Goal: Task Accomplishment & Management: Manage account settings

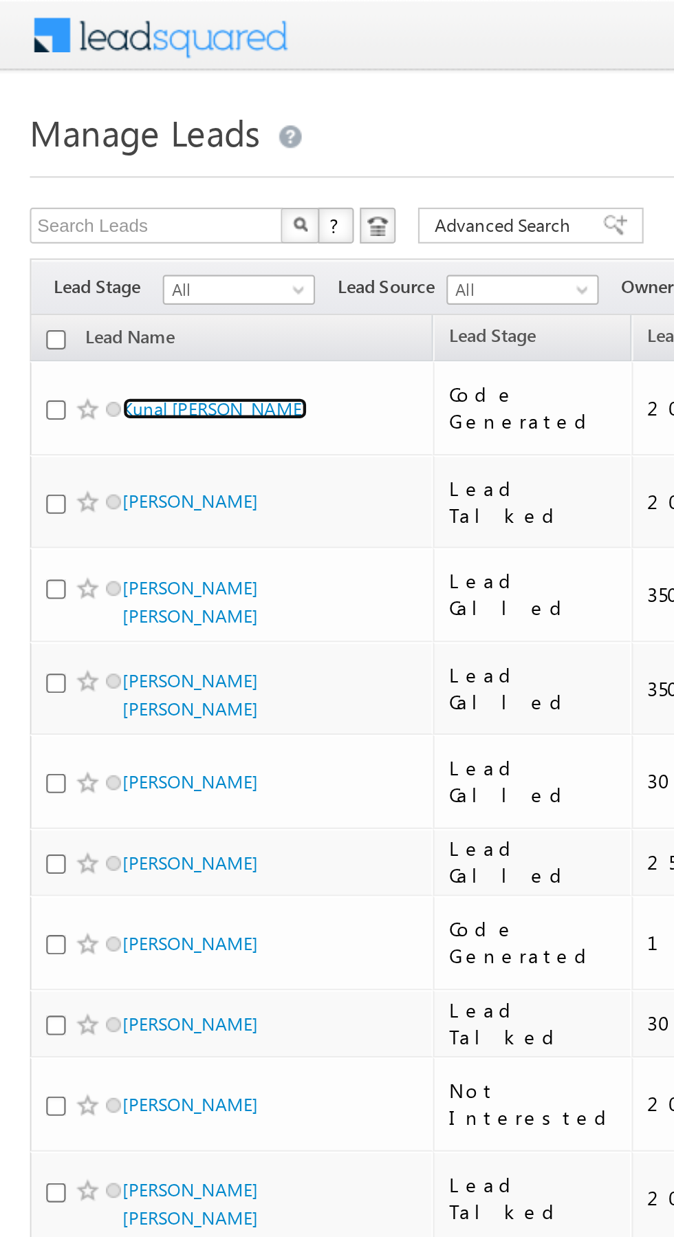
click at [95, 183] on link "Kunal [PERSON_NAME]" at bounding box center [98, 188] width 85 height 10
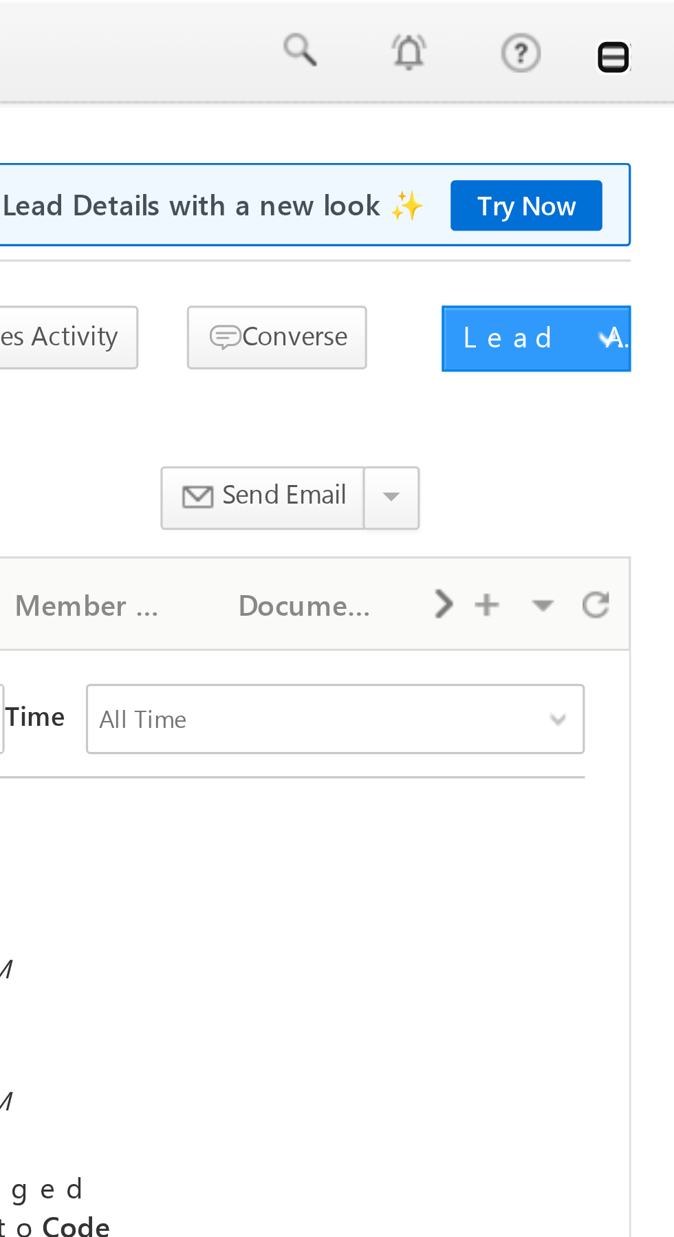
click at [657, 21] on link at bounding box center [655, 17] width 11 height 11
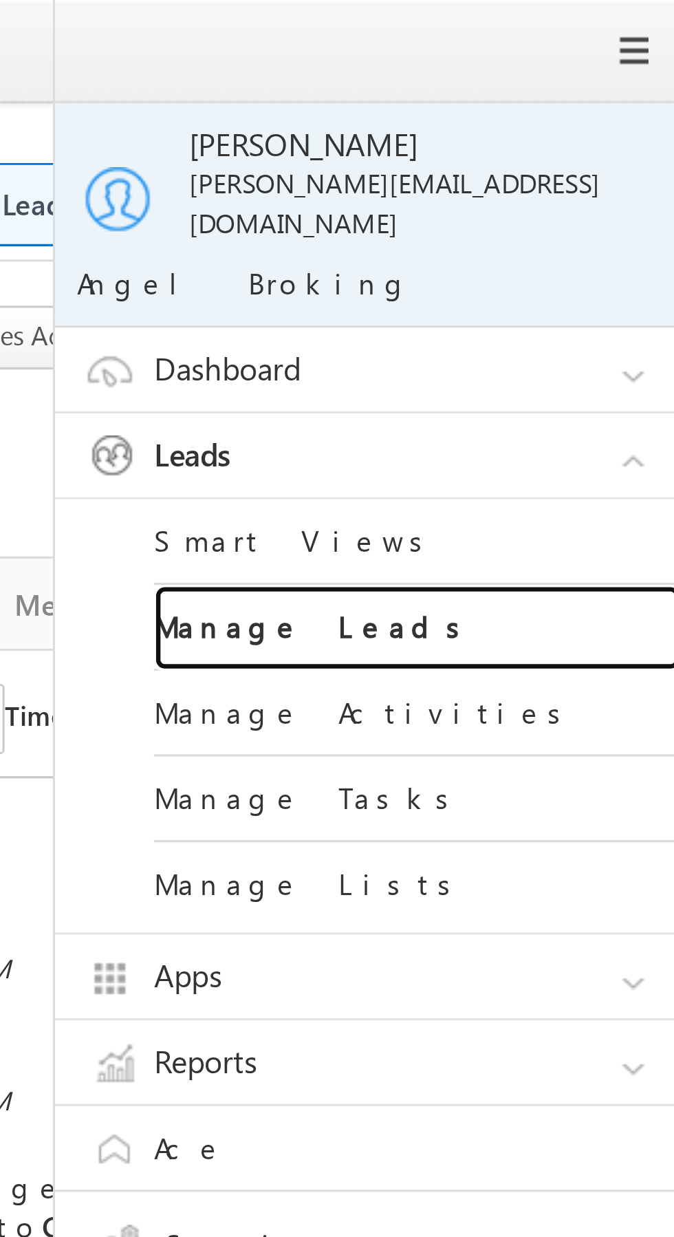
click at [593, 187] on link "Manage Leads" at bounding box center [593, 196] width 165 height 27
